Goal: Task Accomplishment & Management: Manage account settings

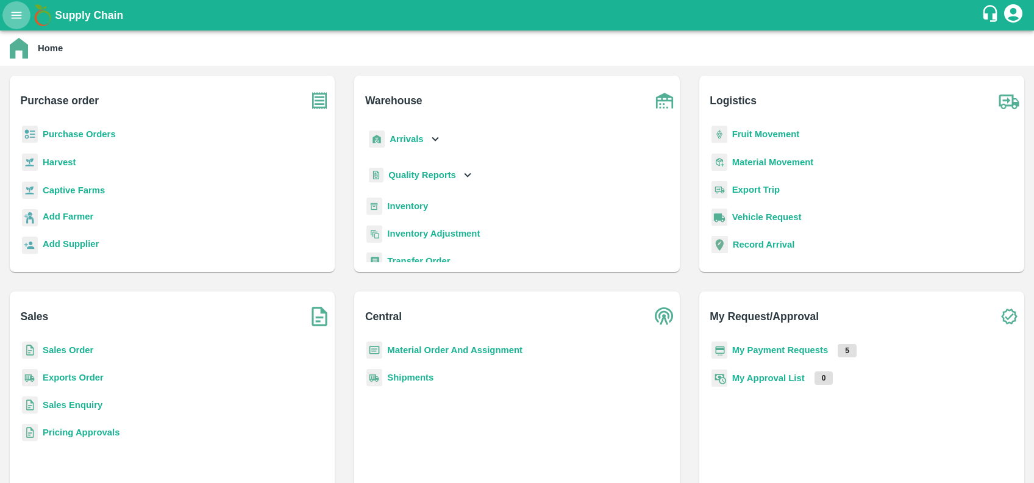
click at [14, 14] on icon "open drawer" at bounding box center [16, 15] width 13 height 13
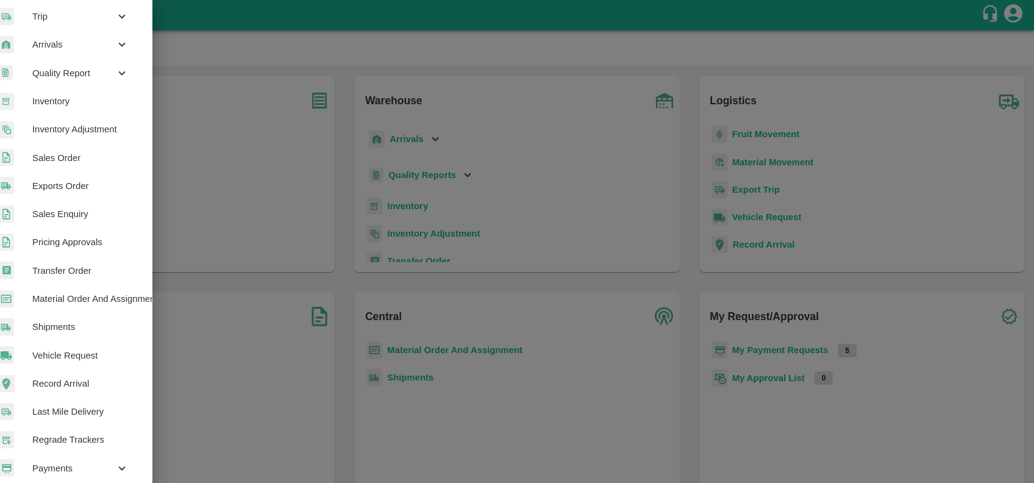
scroll to position [169, 18]
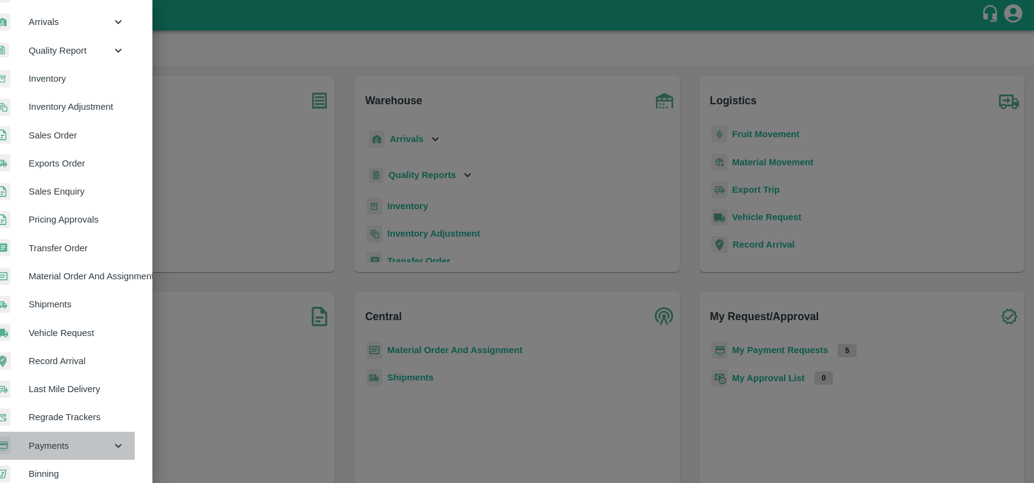
click at [60, 442] on span "Payments" at bounding box center [70, 445] width 83 height 13
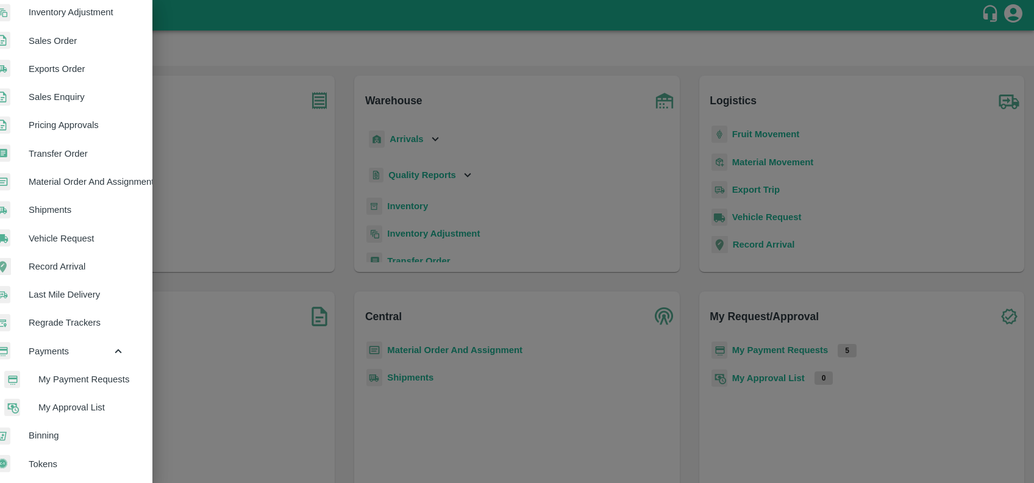
scroll to position [268, 18]
click at [78, 373] on span "My Payment Requests" at bounding box center [81, 378] width 87 height 13
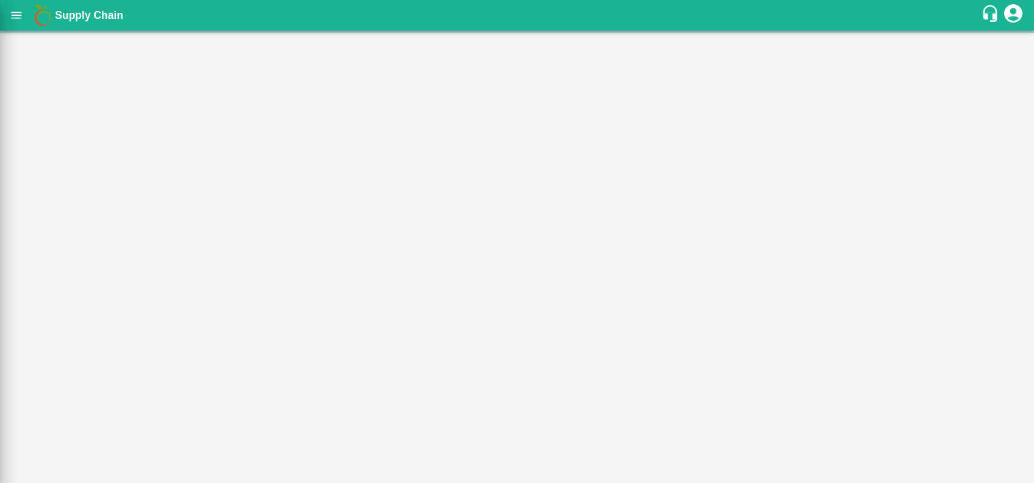
scroll to position [263, 18]
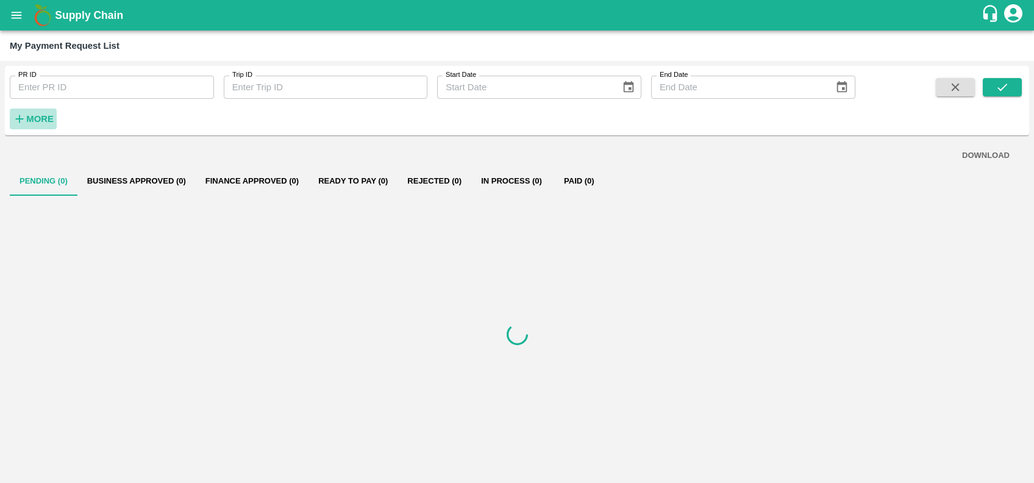
click at [20, 121] on icon "button" at bounding box center [20, 119] width 8 height 8
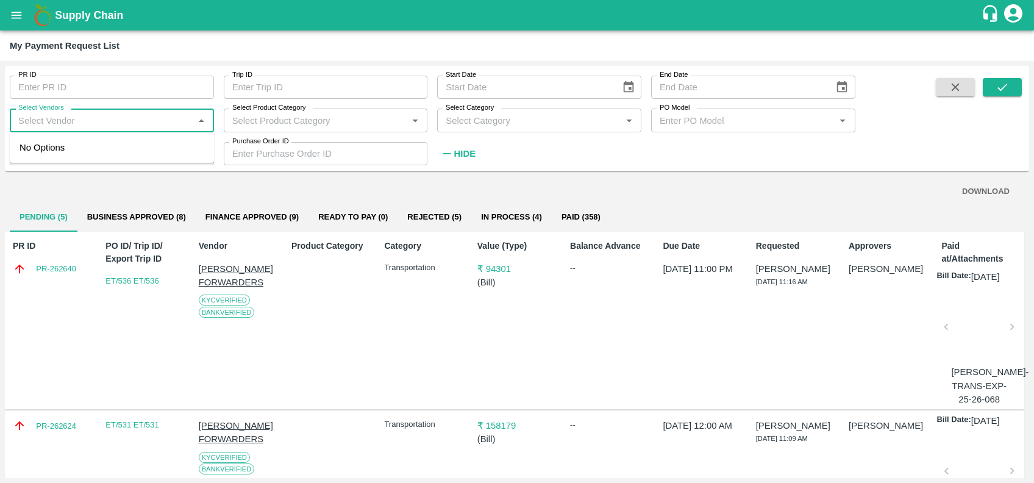
click at [79, 127] on input "Select Vendors" at bounding box center [101, 120] width 177 height 16
click at [90, 144] on div "[PERSON_NAME] FORWARDERS-Transporter" at bounding box center [114, 154] width 180 height 27
type input "[PERSON_NAME] FORWARDERS-Transporter"
click at [995, 78] on button "submit" at bounding box center [1001, 87] width 39 height 18
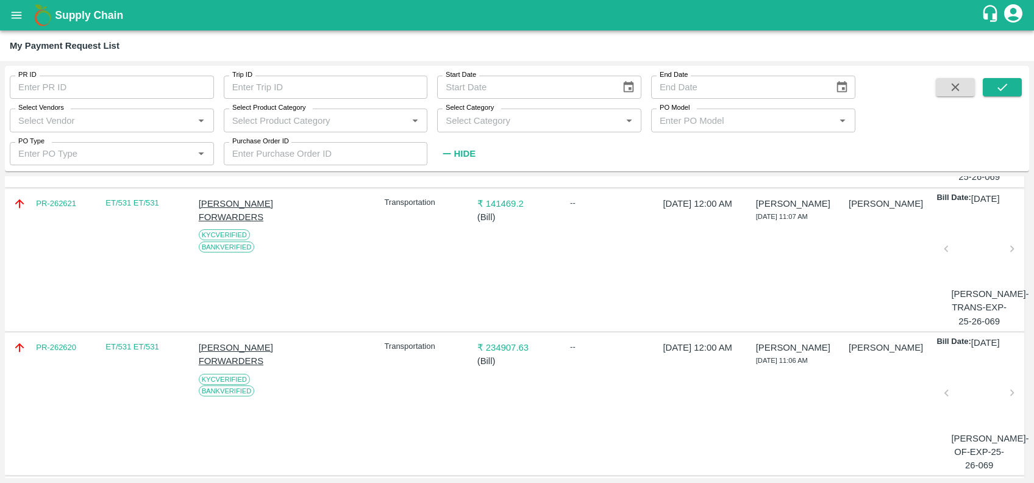
scroll to position [0, 0]
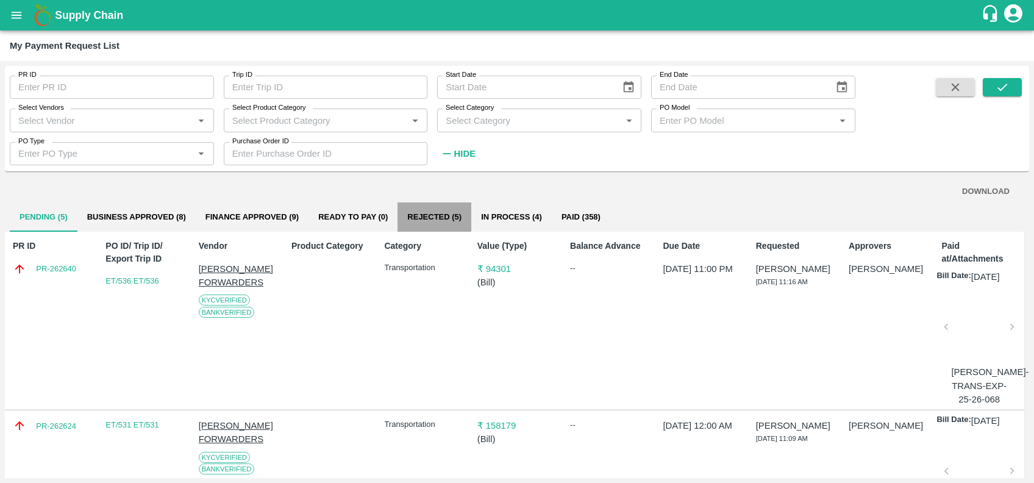
click at [418, 202] on button "Rejected (5)" at bounding box center [434, 216] width 74 height 29
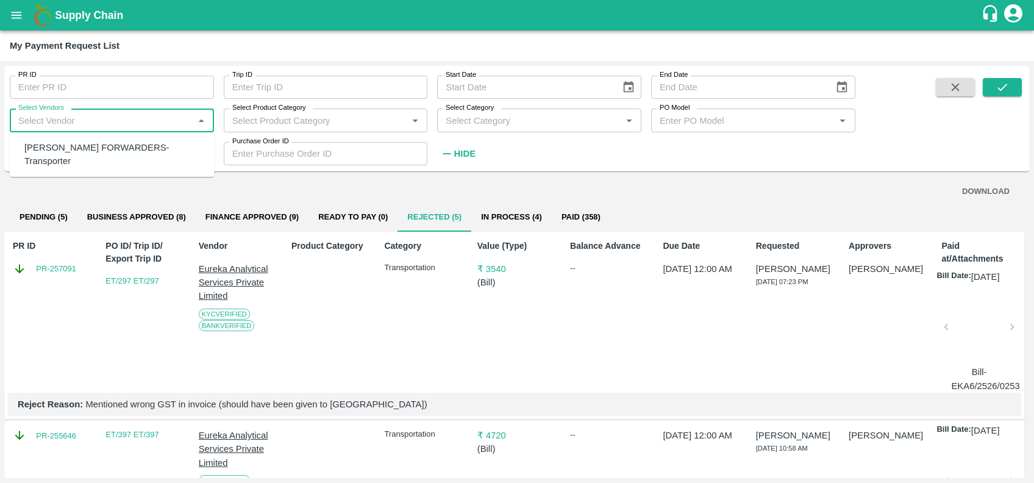
click at [129, 117] on input "Select Vendors" at bounding box center [101, 120] width 177 height 16
click at [129, 150] on div "[PERSON_NAME] FORWARDERS-Transporter" at bounding box center [114, 154] width 180 height 27
type input "[PERSON_NAME] FORWARDERS-Transporter"
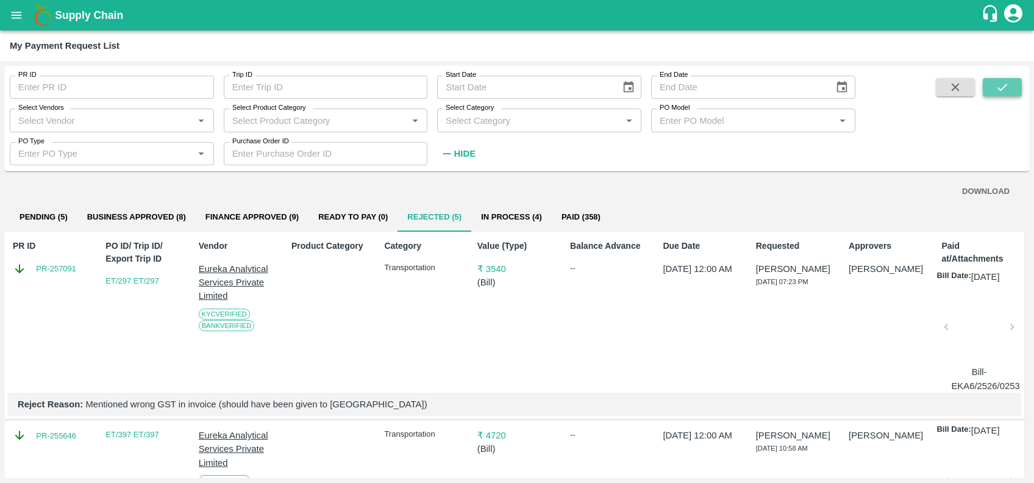
click at [995, 78] on button "submit" at bounding box center [1001, 87] width 39 height 18
click at [74, 130] on div "Select Vendors   *" at bounding box center [112, 119] width 204 height 23
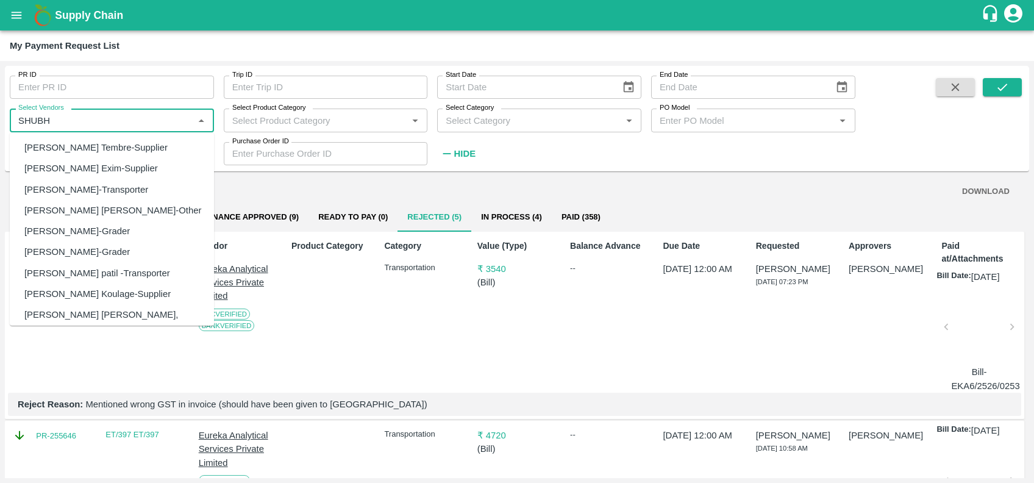
type input "SHUBH"
click at [139, 116] on input "Select Vendors" at bounding box center [101, 120] width 177 height 16
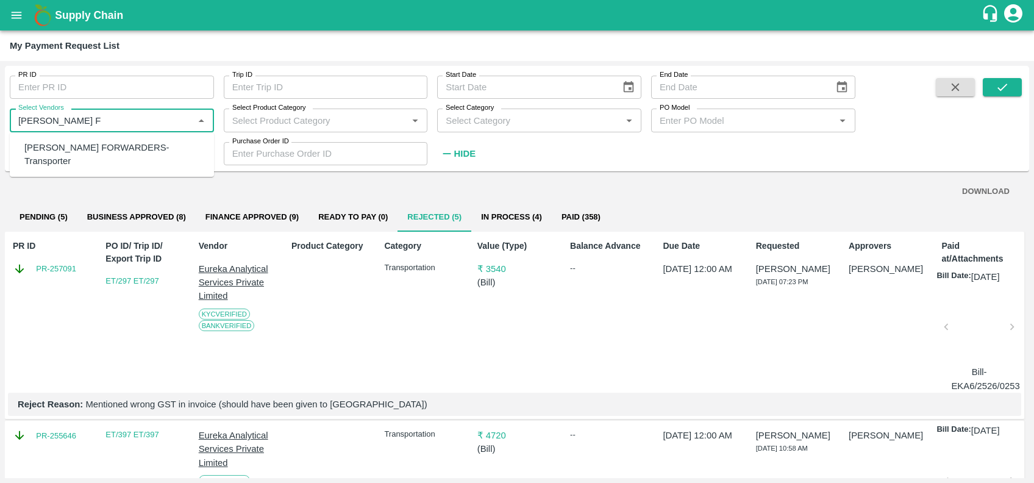
click at [137, 145] on div "[PERSON_NAME] FORWARDERS-Transporter" at bounding box center [114, 154] width 180 height 27
type input "[PERSON_NAME] FORWARDERS-Transporter"
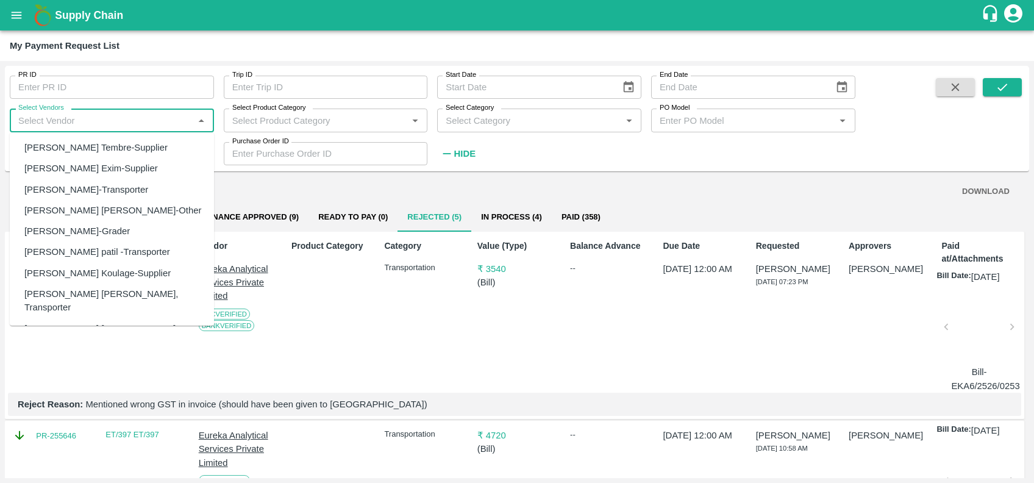
click at [117, 124] on input "Select Vendors" at bounding box center [101, 120] width 177 height 16
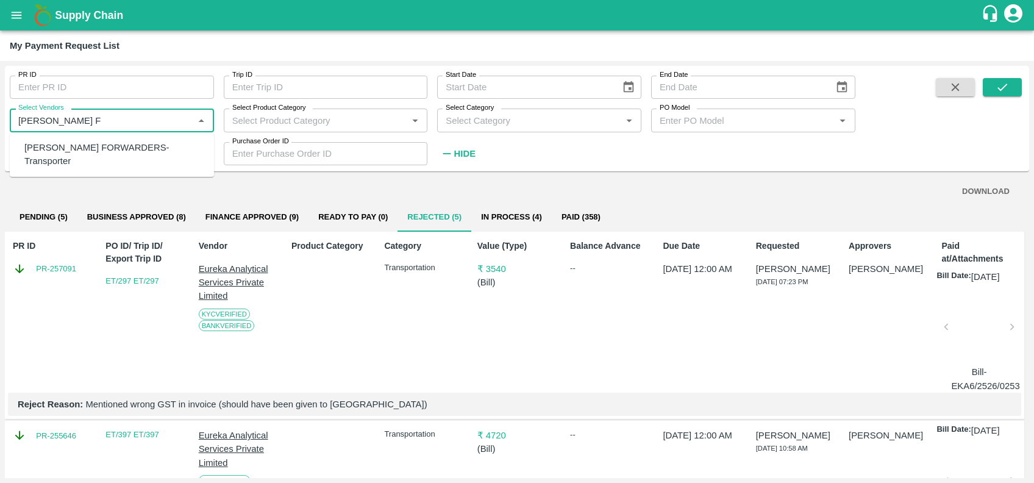
click at [126, 141] on div "[PERSON_NAME] FORWARDERS-Transporter" at bounding box center [114, 154] width 180 height 27
type input "[PERSON_NAME] FORWARDERS-Transporter"
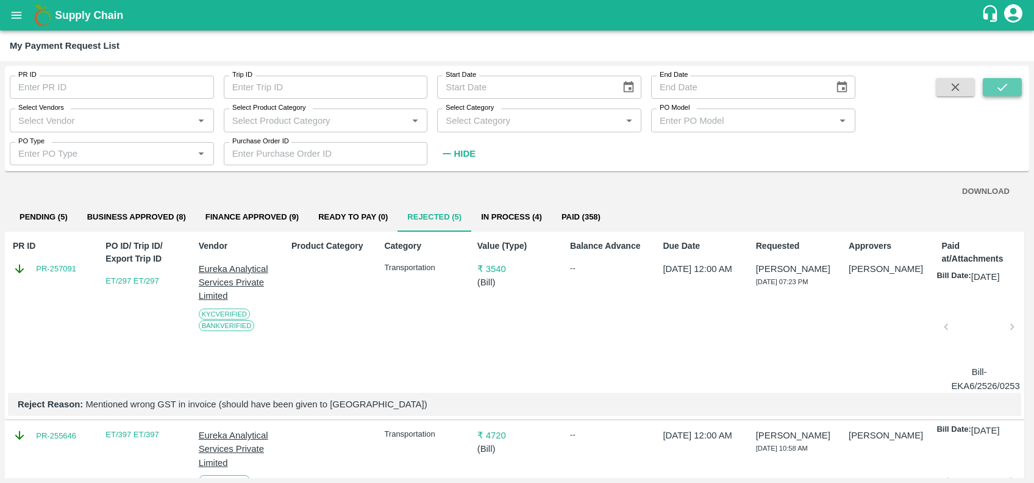
click at [999, 85] on icon "submit" at bounding box center [1001, 86] width 13 height 13
click at [63, 221] on button "Pending (5)" at bounding box center [44, 216] width 68 height 29
